Goal: Transaction & Acquisition: Obtain resource

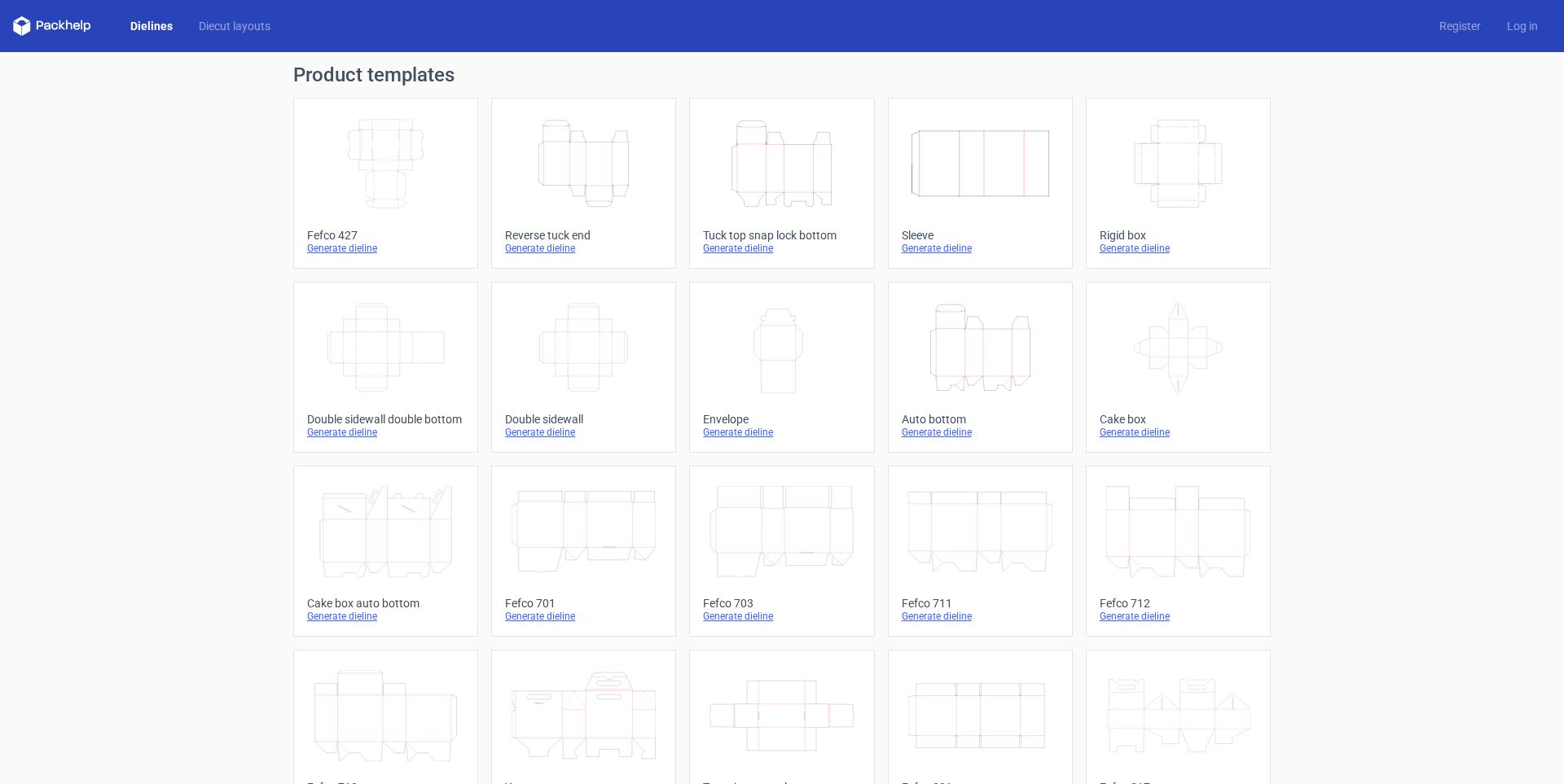
click at [590, 205] on icon "Height Depth Width" at bounding box center [584, 163] width 144 height 91
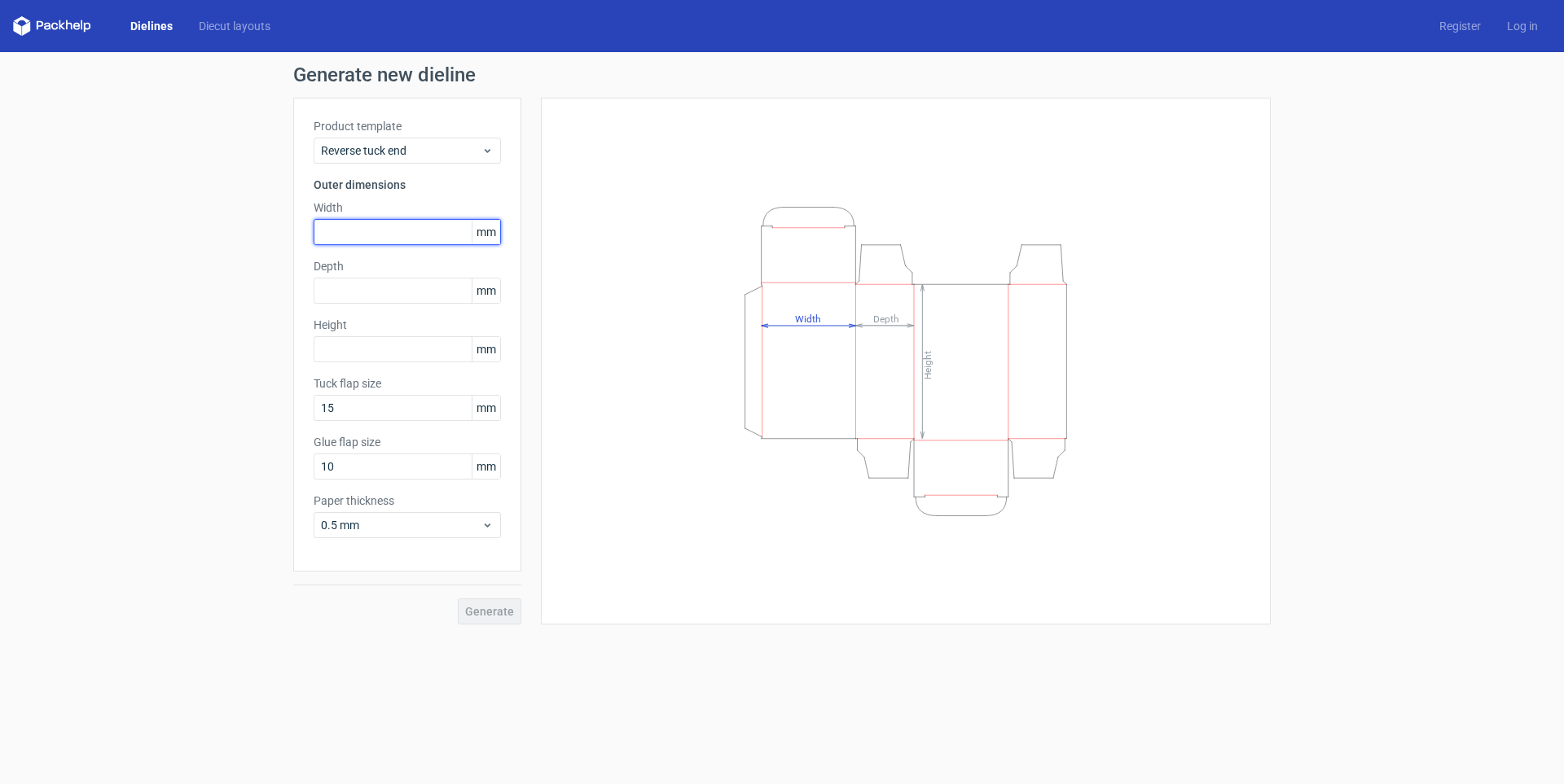
click at [380, 229] on input "text" at bounding box center [407, 231] width 187 height 26
type input "123"
click at [407, 348] on input "text" at bounding box center [407, 348] width 187 height 26
type input "123"
drag, startPoint x: 447, startPoint y: 231, endPoint x: 0, endPoint y: 227, distance: 447.0
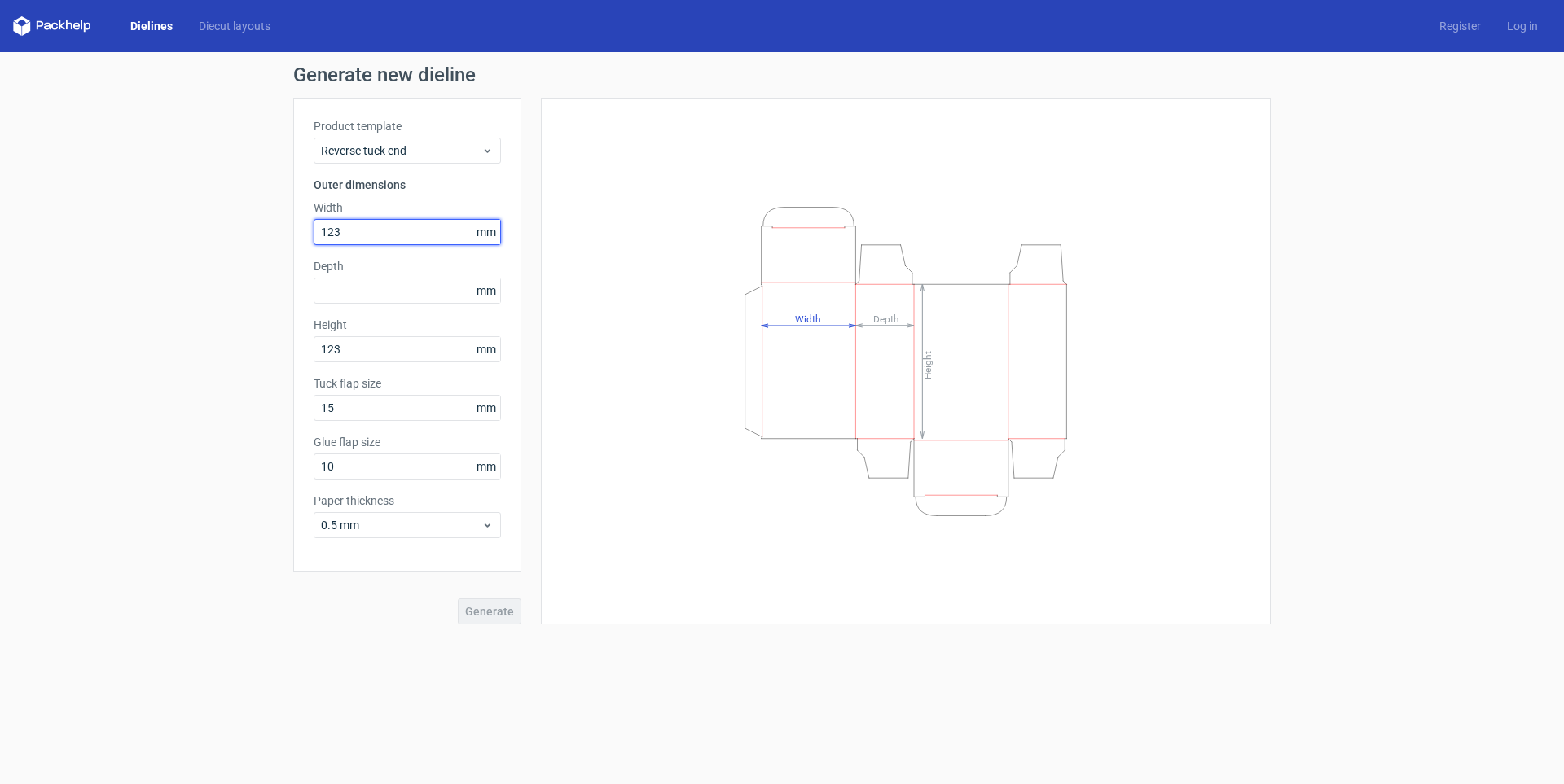
click at [0, 227] on div "Generate new dieline Product template Reverse tuck end Outer dimensions Width 1…" at bounding box center [782, 344] width 1564 height 585
type input "95"
drag, startPoint x: 352, startPoint y: 267, endPoint x: 364, endPoint y: 298, distance: 33.2
click at [351, 272] on label "Depth" at bounding box center [407, 266] width 187 height 16
click at [364, 298] on input "text" at bounding box center [407, 290] width 187 height 26
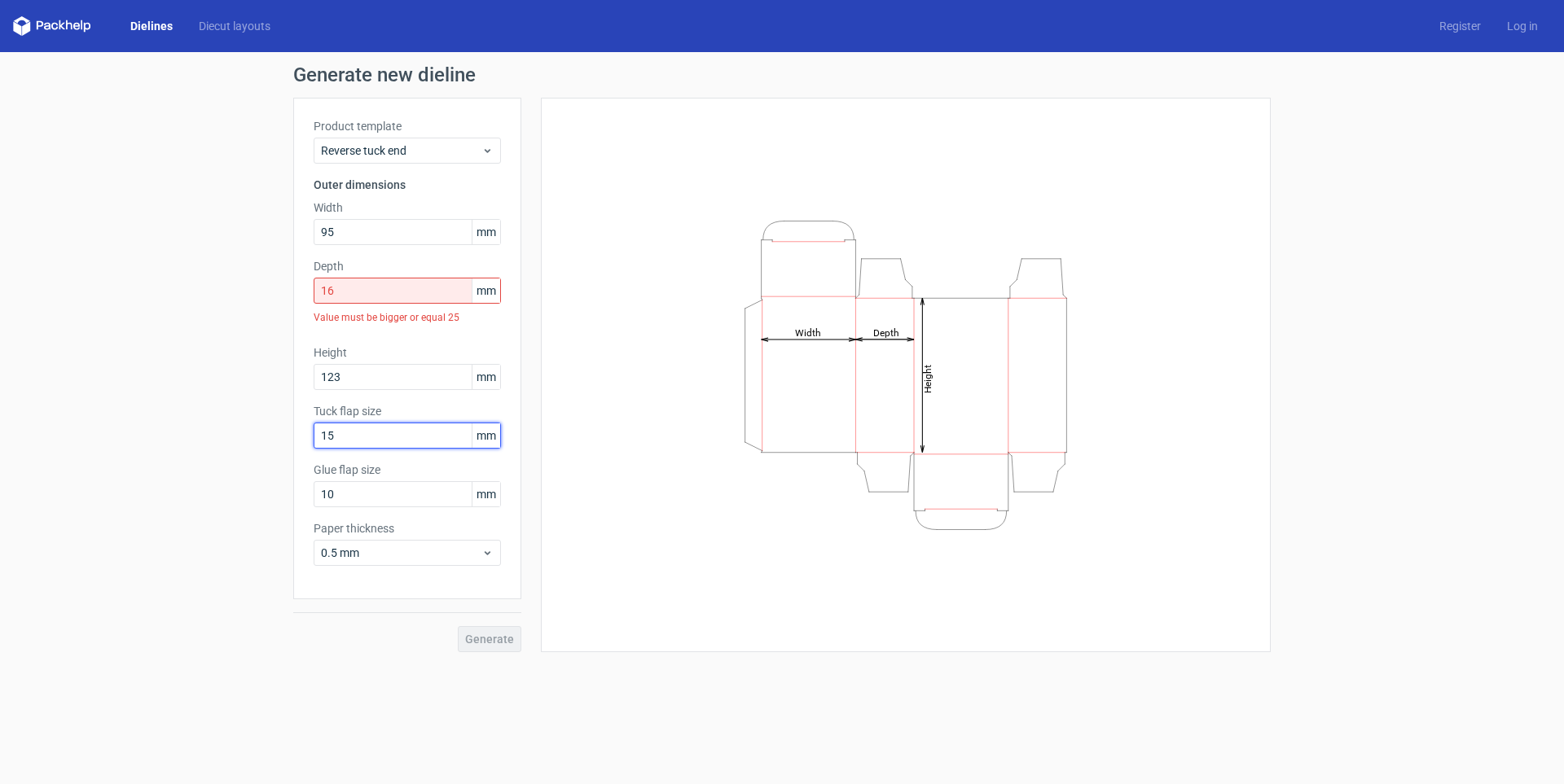
click at [344, 416] on div "Tuck flap size 15 mm" at bounding box center [407, 426] width 187 height 46
drag, startPoint x: 385, startPoint y: 297, endPoint x: 263, endPoint y: 297, distance: 122.0
click at [263, 297] on div "Generate new dieline Product template Reverse tuck end Outer dimensions Width 9…" at bounding box center [782, 358] width 1564 height 613
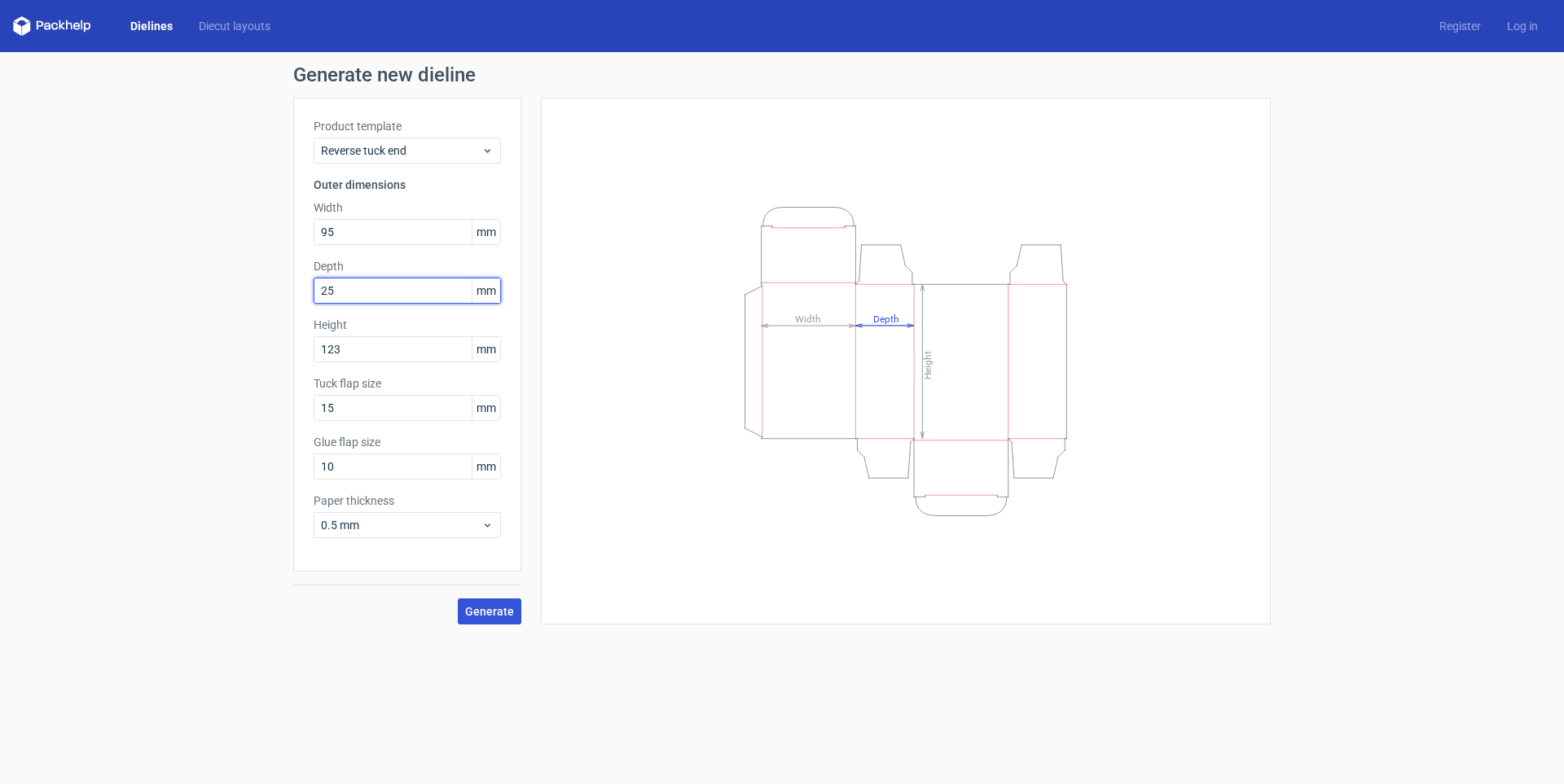
type input "25"
drag, startPoint x: 482, startPoint y: 613, endPoint x: 616, endPoint y: 520, distance: 163.1
click at [616, 520] on div "Product template Reverse tuck end Outer dimensions Width 95 mm Depth 25 mm Heig…" at bounding box center [782, 361] width 977 height 527
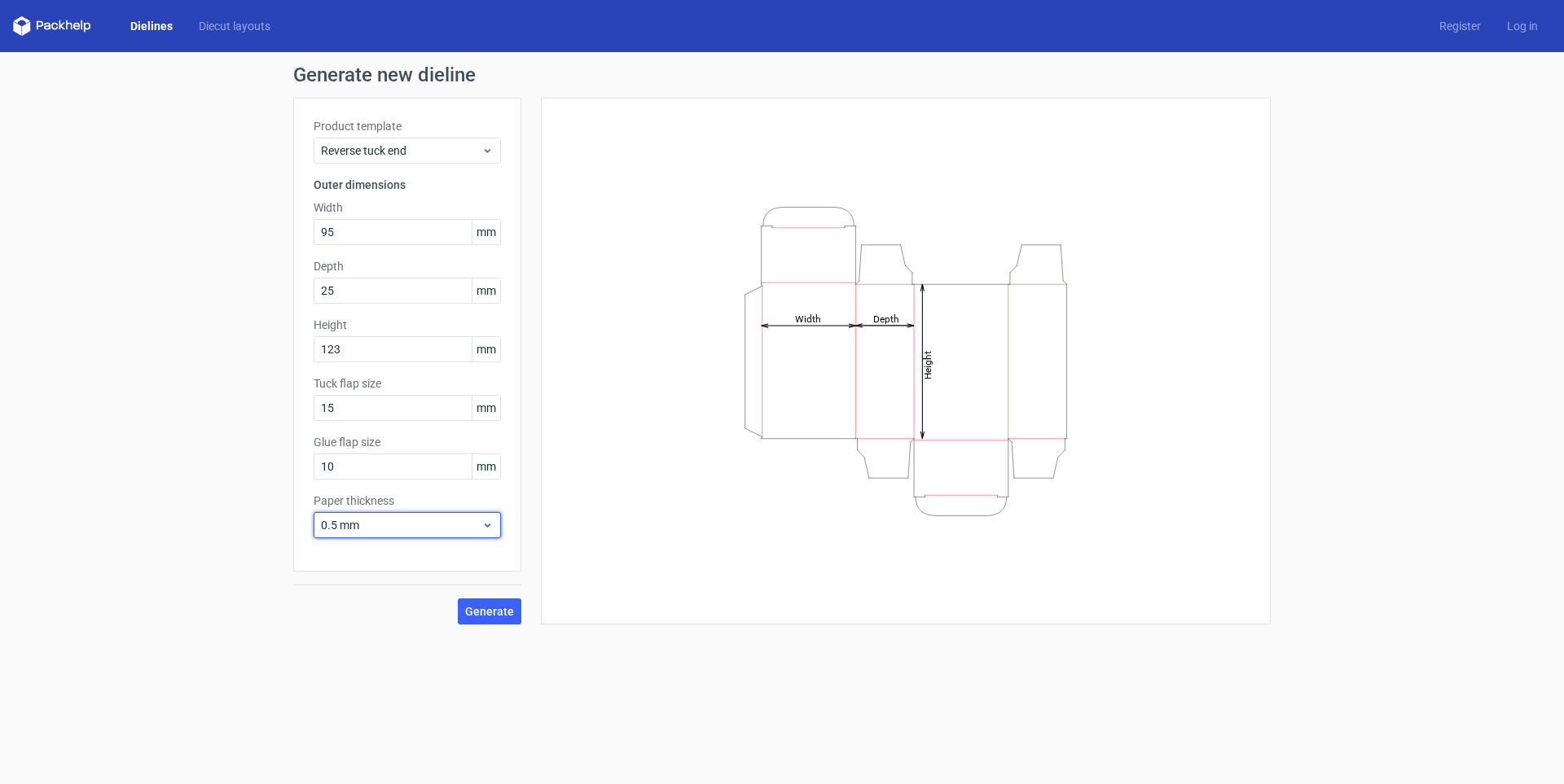
click at [397, 521] on span "0.5 mm" at bounding box center [400, 525] width 160 height 16
click at [390, 557] on div "0.4 mm" at bounding box center [407, 560] width 175 height 26
click at [384, 466] on input "10" at bounding box center [407, 466] width 187 height 26
drag, startPoint x: 384, startPoint y: 466, endPoint x: 257, endPoint y: 465, distance: 127.0
click at [257, 465] on div "Generate new dieline Product template Reverse tuck end Outer dimensions Width 9…" at bounding box center [782, 344] width 1564 height 585
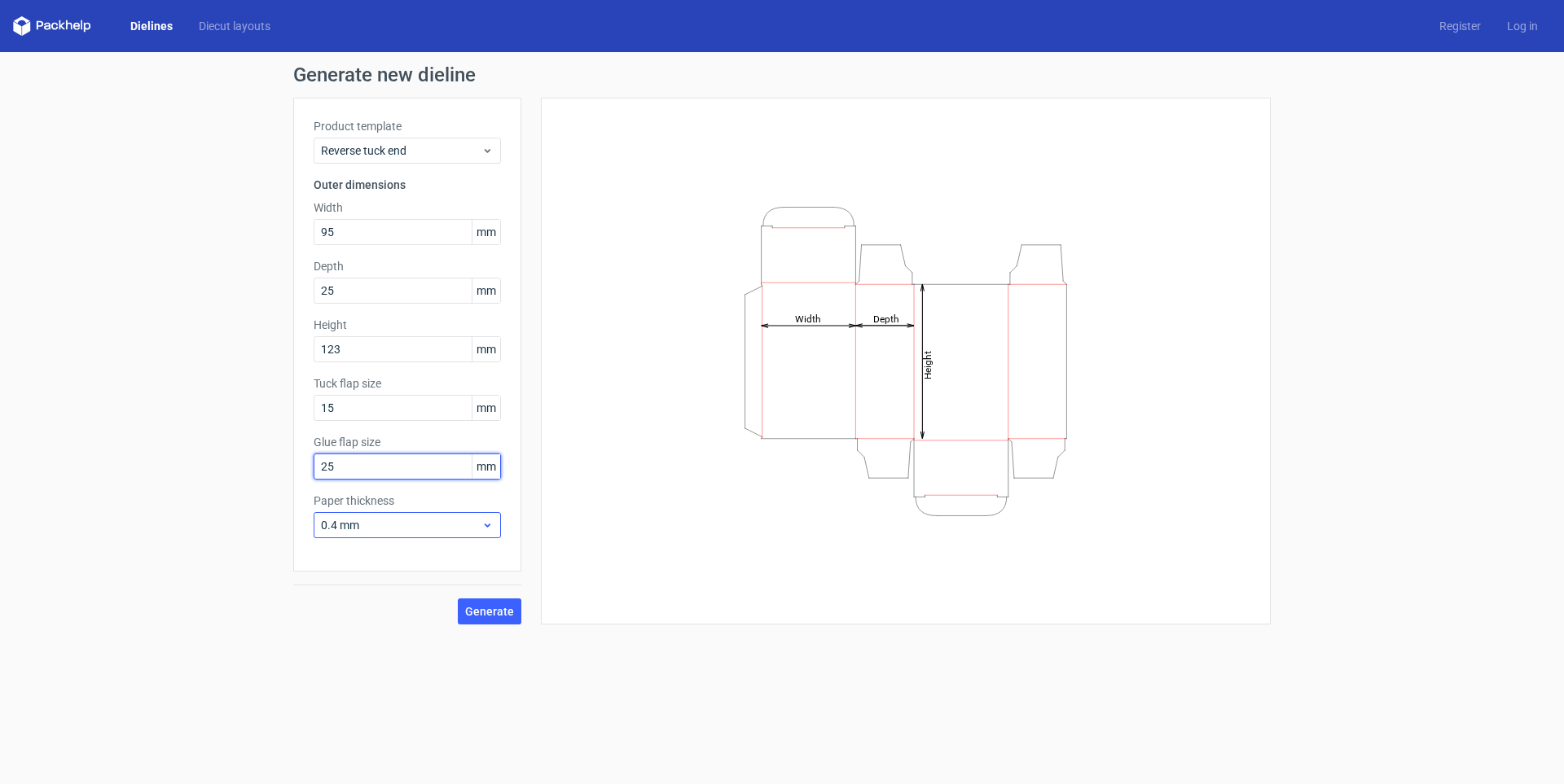
type input "25"
click at [348, 520] on span "0.4 mm" at bounding box center [400, 525] width 160 height 16
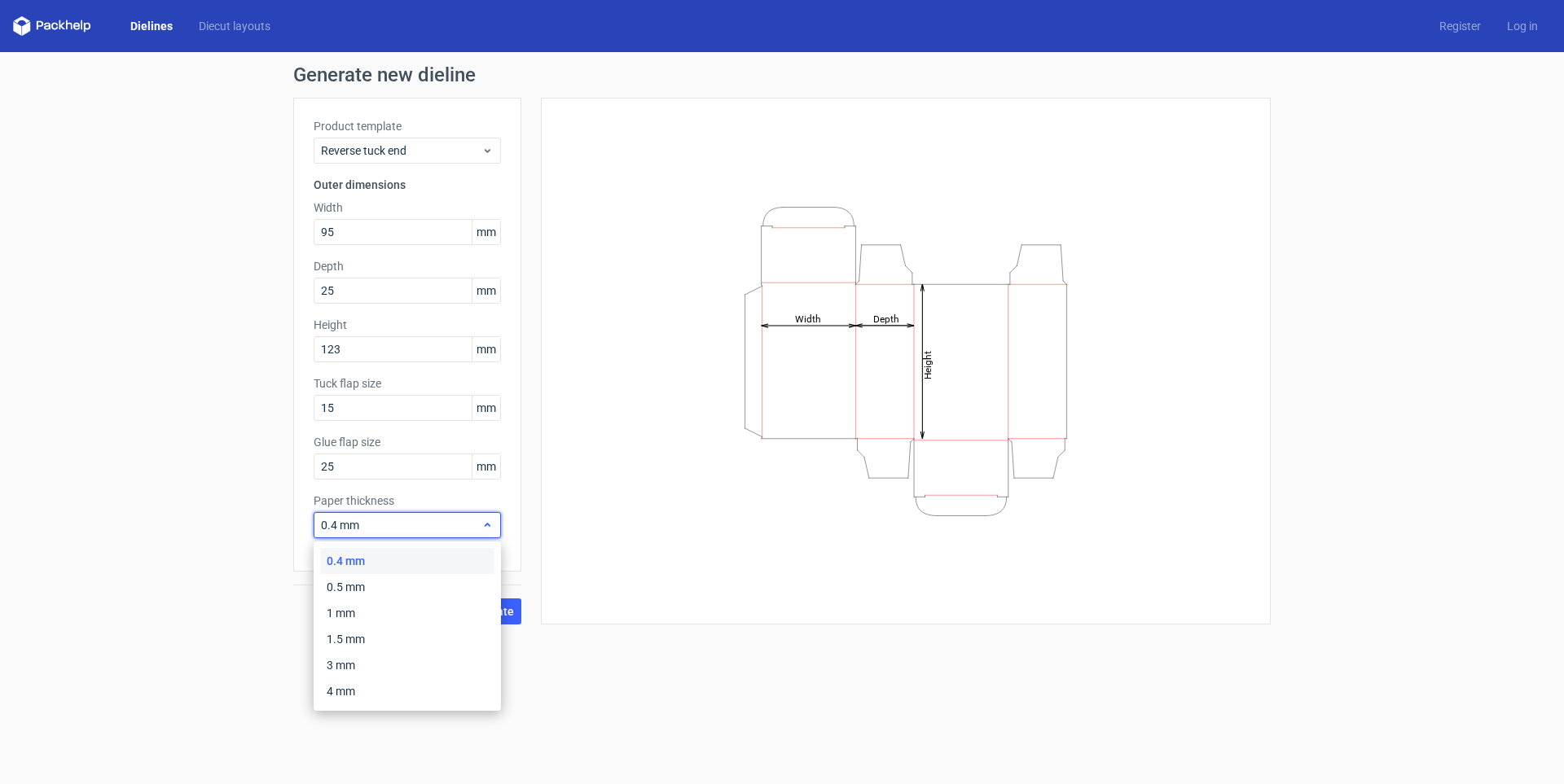
click at [348, 520] on span "0.4 mm" at bounding box center [400, 525] width 160 height 16
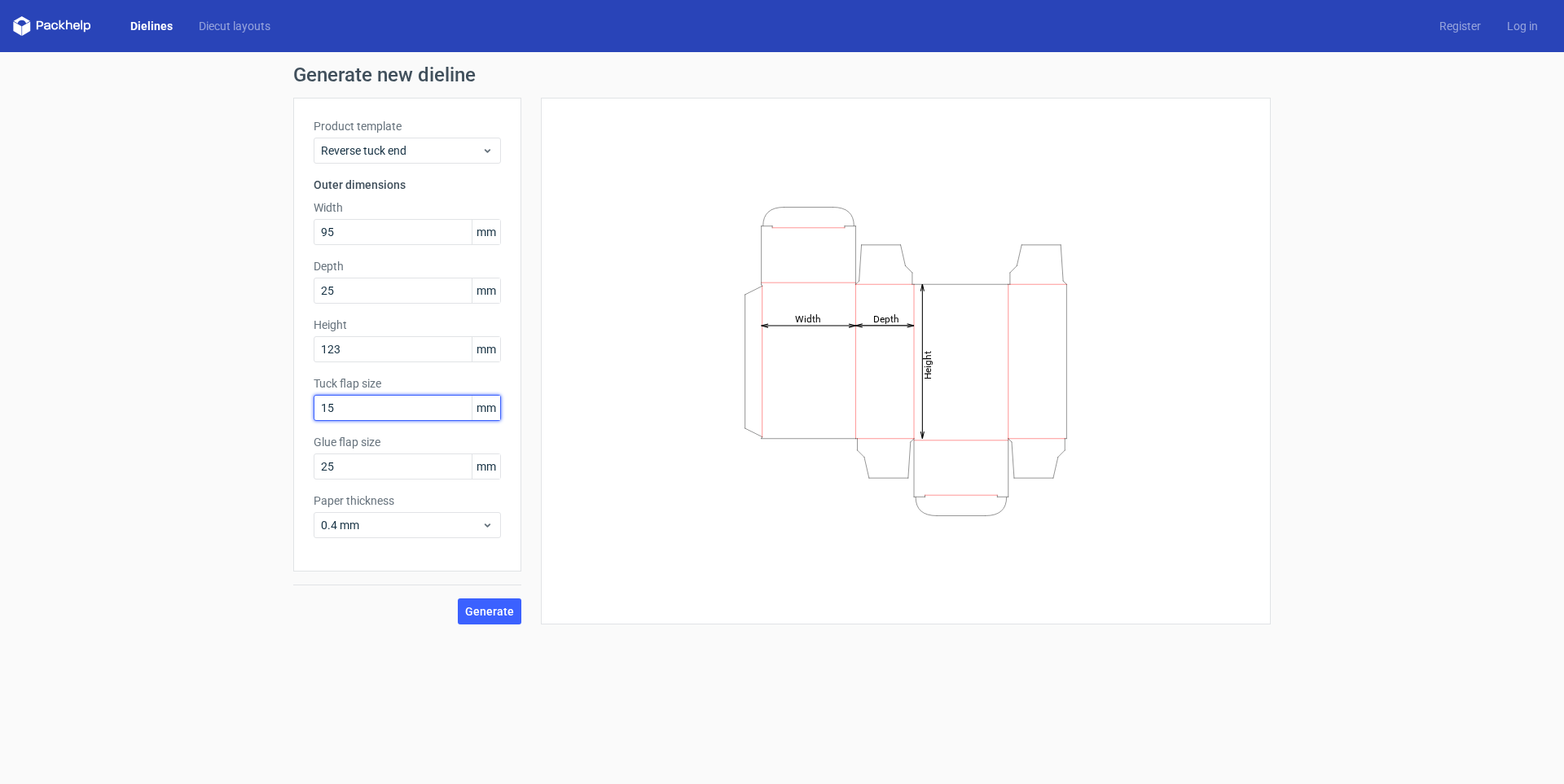
click at [371, 401] on input "15" at bounding box center [407, 408] width 187 height 26
click at [490, 600] on button "Generate" at bounding box center [490, 611] width 63 height 26
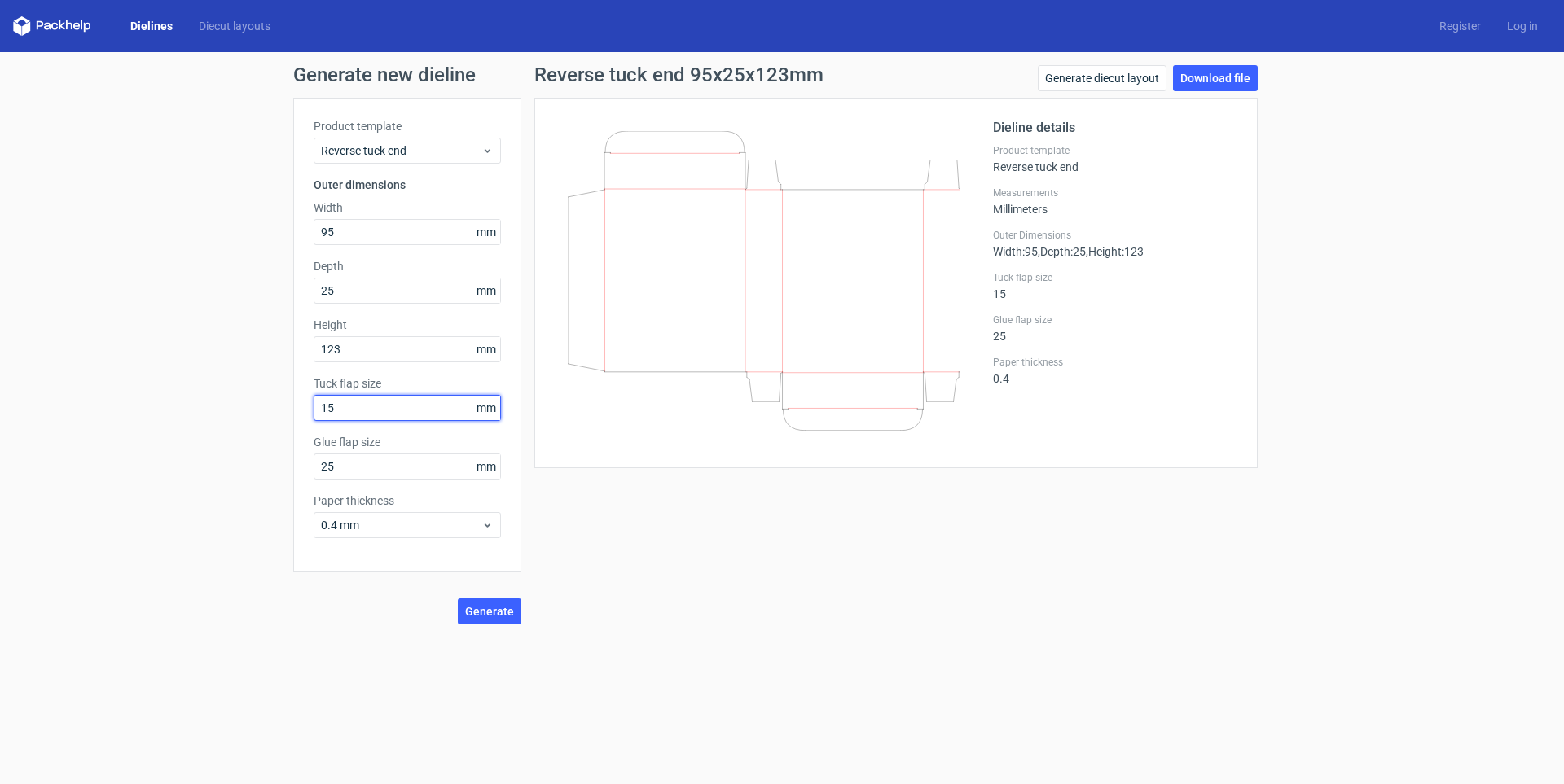
drag, startPoint x: 379, startPoint y: 399, endPoint x: 245, endPoint y: 400, distance: 134.0
click at [245, 400] on div "Generate new dieline Product template Reverse tuck end Outer dimensions Width 9…" at bounding box center [782, 344] width 1564 height 585
type input "25"
drag, startPoint x: 487, startPoint y: 596, endPoint x: 488, endPoint y: 610, distance: 14.0
click at [488, 608] on div "Generate" at bounding box center [407, 598] width 229 height 53
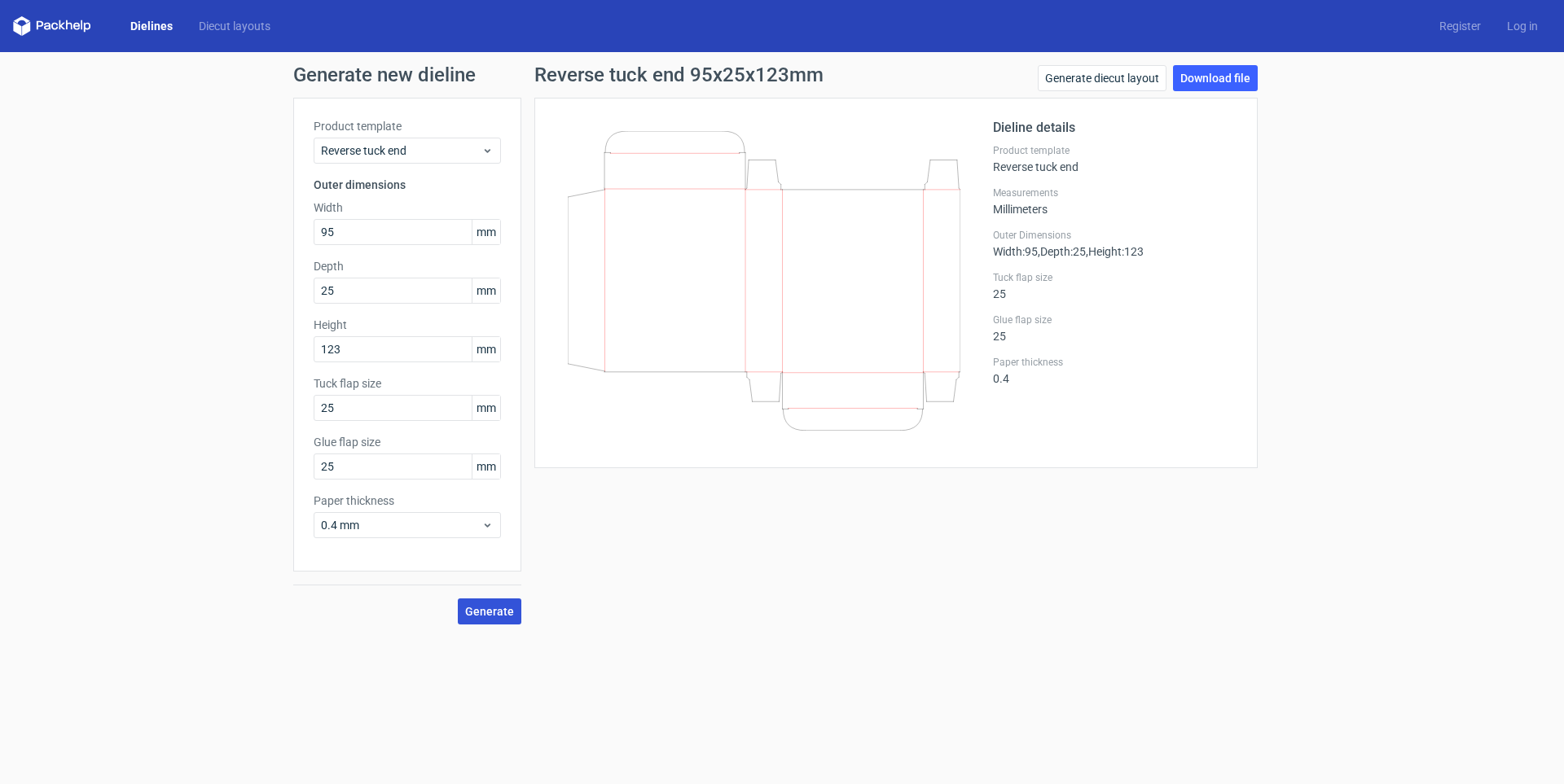
click at [488, 613] on span "Generate" at bounding box center [490, 611] width 49 height 12
click at [485, 524] on icon at bounding box center [488, 526] width 12 height 13
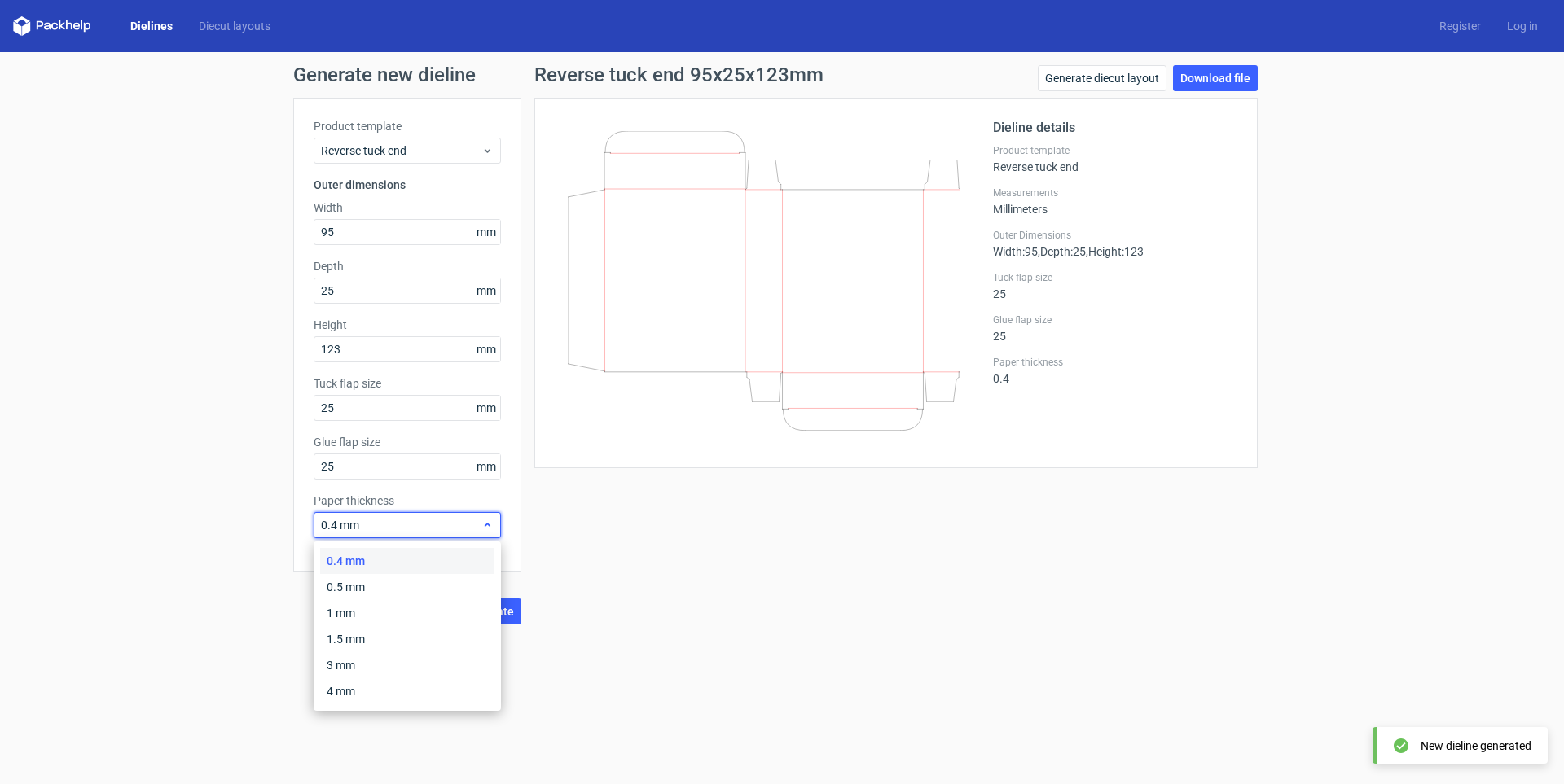
click at [485, 524] on icon at bounding box center [488, 526] width 12 height 13
click at [484, 610] on span "Generate" at bounding box center [490, 611] width 49 height 12
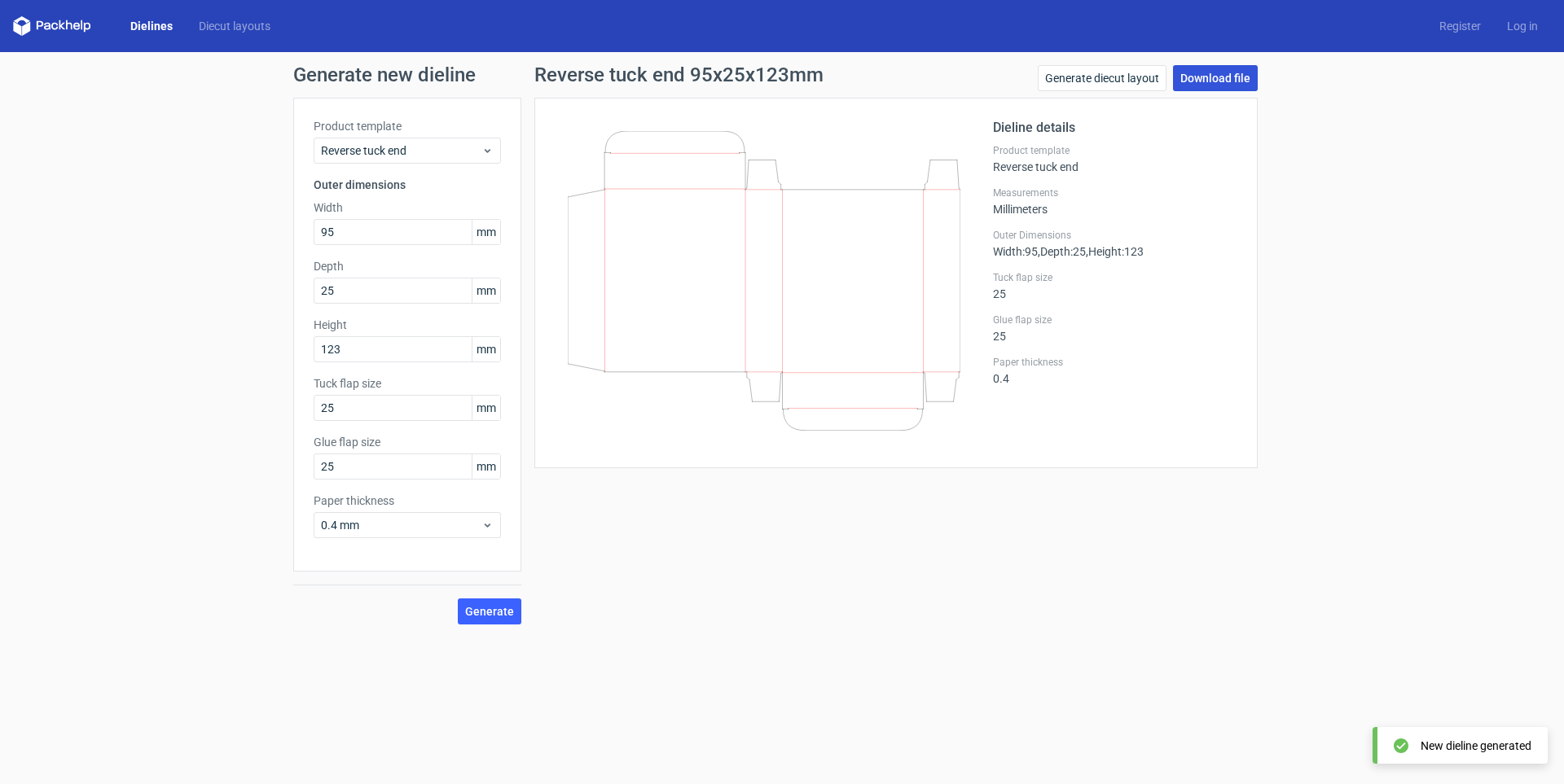
click at [1202, 80] on link "Download file" at bounding box center [1215, 78] width 84 height 26
